Goal: Task Accomplishment & Management: Manage account settings

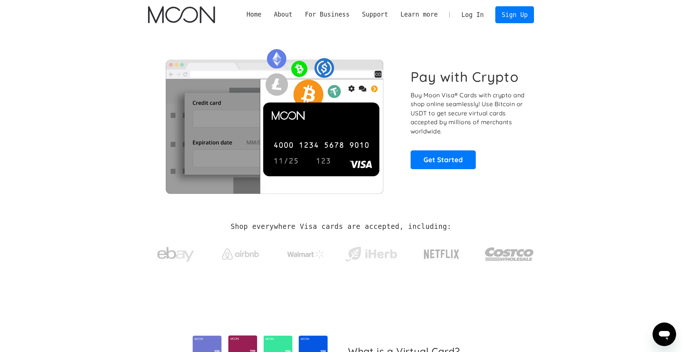
click at [475, 18] on link "Log In" at bounding box center [472, 15] width 35 height 16
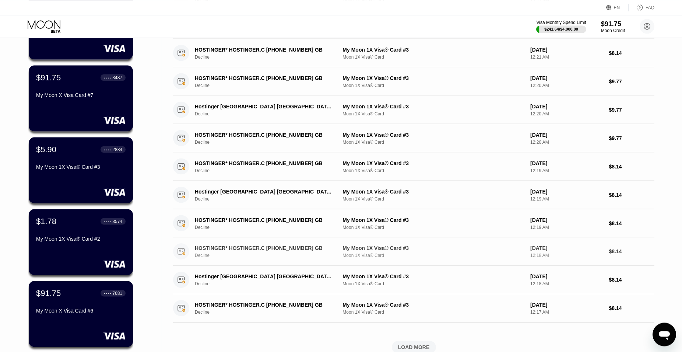
scroll to position [113, 0]
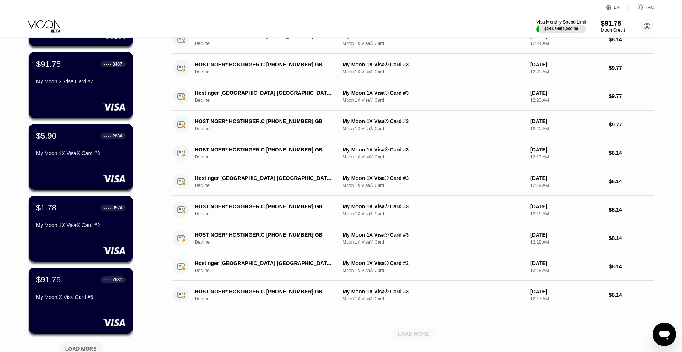
click at [420, 337] on div "LOAD MORE" at bounding box center [414, 333] width 32 height 7
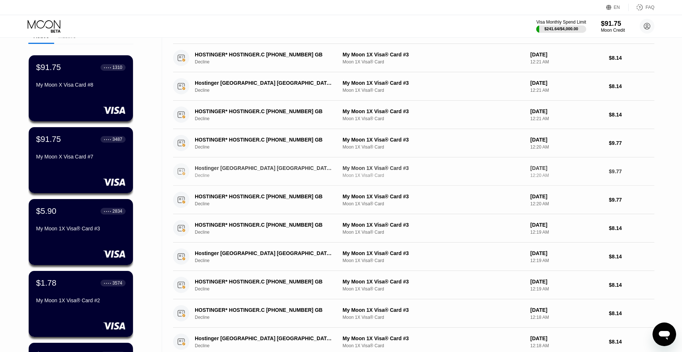
scroll to position [0, 0]
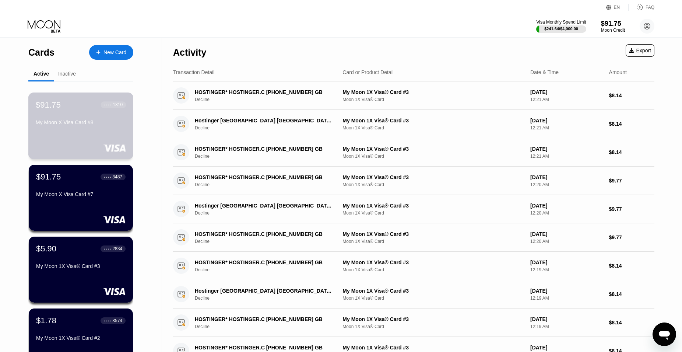
drag, startPoint x: 83, startPoint y: 130, endPoint x: 89, endPoint y: 126, distance: 7.4
click at [89, 126] on div "My Moon X Visa Card #8" at bounding box center [81, 123] width 90 height 9
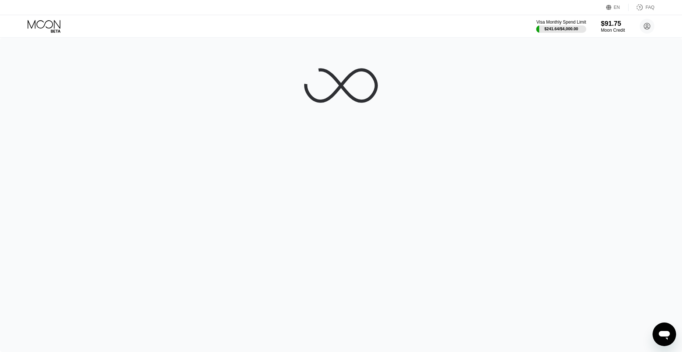
click at [90, 125] on div at bounding box center [341, 195] width 682 height 314
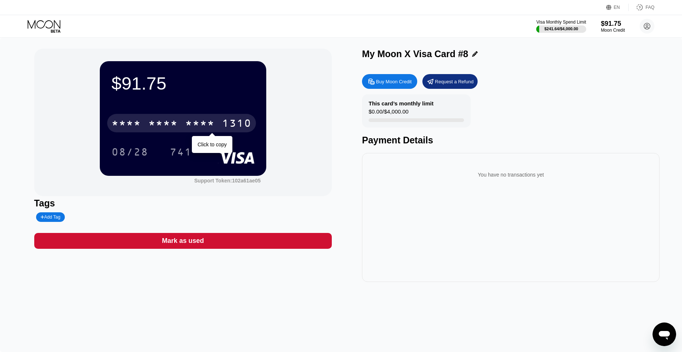
click at [205, 119] on div "* * * * * * * * * * * * 1310" at bounding box center [181, 123] width 149 height 18
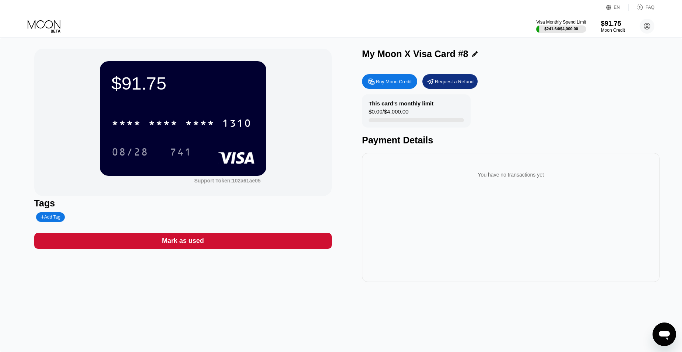
drag, startPoint x: 71, startPoint y: 139, endPoint x: 129, endPoint y: 136, distance: 57.9
click at [73, 137] on div "$91.75 * * * * * * * * * * * * 1310 08/28 741 Support Token: 102a61ae05" at bounding box center [183, 122] width 298 height 147
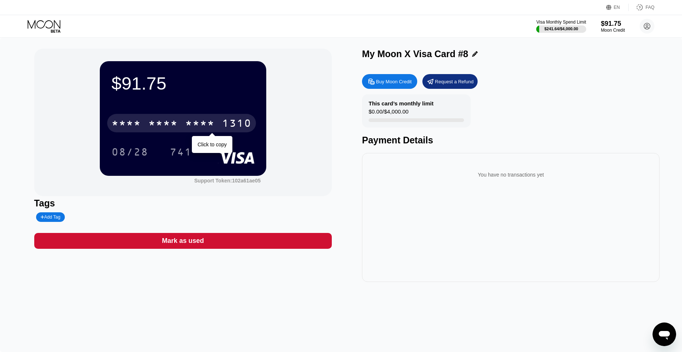
click at [159, 128] on div "* * * *" at bounding box center [162, 124] width 29 height 12
click at [222, 123] on div "1310" at bounding box center [236, 124] width 29 height 12
click at [165, 123] on div "* * * *" at bounding box center [162, 124] width 29 height 12
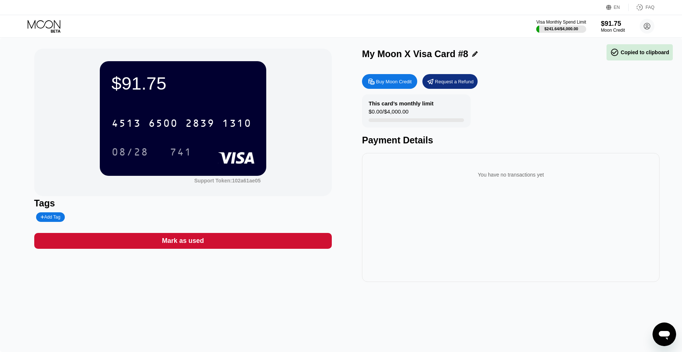
click at [25, 120] on div "$91.75 4513 6500 2839 1310 08/28 741 Support Token: 102a61ae05 Tags Add Tag Mar…" at bounding box center [341, 195] width 682 height 314
click at [137, 157] on div "08/28" at bounding box center [130, 153] width 37 height 12
click at [177, 154] on div "741" at bounding box center [181, 153] width 22 height 12
drag, startPoint x: 70, startPoint y: 315, endPoint x: 140, endPoint y: 251, distance: 94.4
click at [70, 314] on div "$91.75 4513 6500 2839 1310 08/28 741 Support Token: 102a61ae05 Tags Add Tag Mar…" at bounding box center [341, 195] width 682 height 314
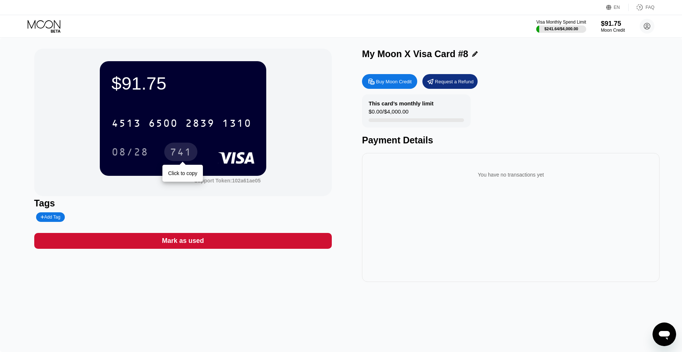
click at [179, 149] on div "741" at bounding box center [181, 153] width 22 height 12
drag, startPoint x: 318, startPoint y: 319, endPoint x: 312, endPoint y: 316, distance: 6.3
click at [317, 319] on div "$91.75 4513 6500 2839 1310 08/28 741 Support Token: 102a61ae05 Tags Add Tag Mar…" at bounding box center [341, 195] width 682 height 314
click at [51, 32] on icon at bounding box center [56, 30] width 10 height 3
